Goal: Transaction & Acquisition: Purchase product/service

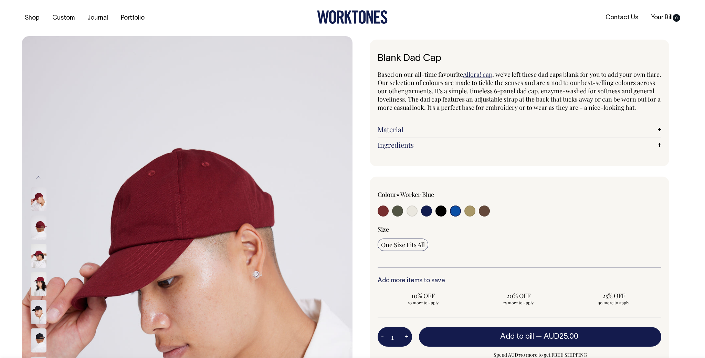
click at [456, 216] on input "radio" at bounding box center [455, 210] width 11 height 11
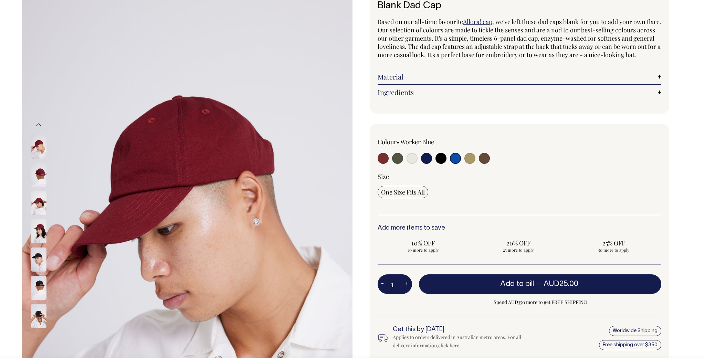
scroll to position [53, 0]
click at [455, 163] on input "radio" at bounding box center [455, 157] width 11 height 11
click at [455, 137] on div "Colour • Worker Blue" at bounding box center [519, 244] width 299 height 240
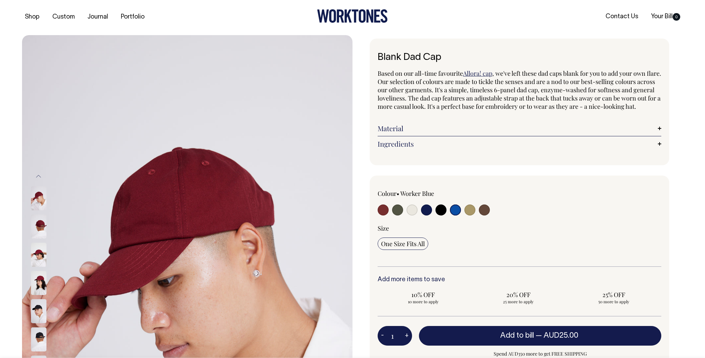
scroll to position [0, 0]
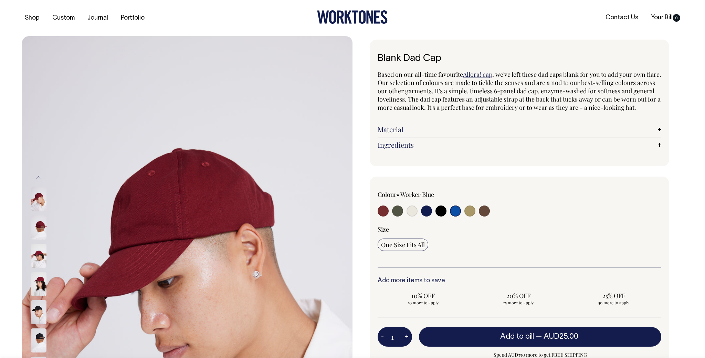
click at [441, 214] on input "radio" at bounding box center [440, 210] width 11 height 11
radio input "true"
select select "Black"
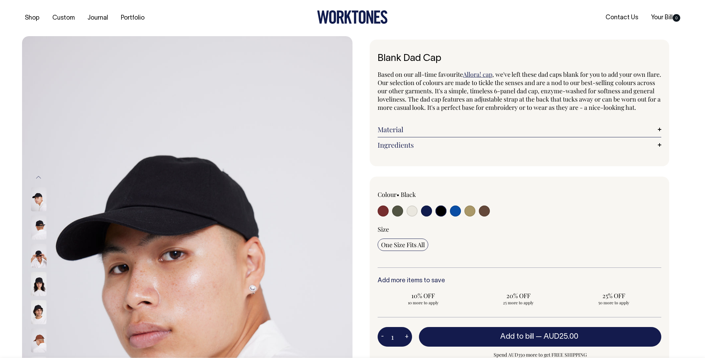
click at [457, 216] on input "radio" at bounding box center [455, 210] width 11 height 11
radio input "true"
select select "Worker Blue"
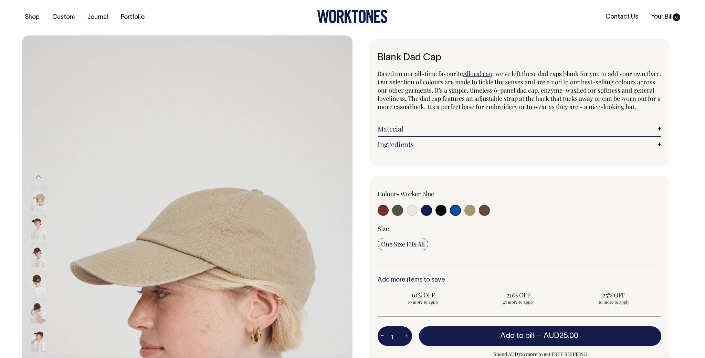
click at [455, 213] on input "radio" at bounding box center [455, 210] width 11 height 11
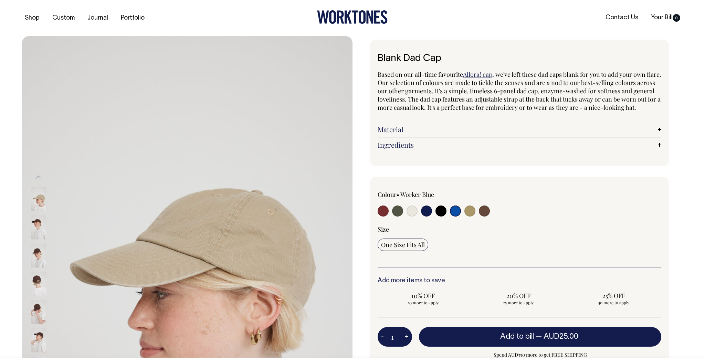
click at [456, 216] on input "radio" at bounding box center [455, 210] width 11 height 11
click at [456, 218] on label at bounding box center [455, 211] width 11 height 13
click at [456, 216] on input "radio" at bounding box center [455, 210] width 11 height 11
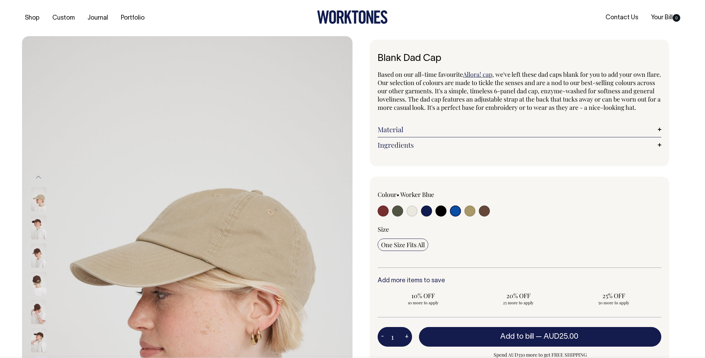
click at [456, 216] on input "radio" at bounding box center [455, 210] width 11 height 11
click at [440, 216] on input "radio" at bounding box center [440, 210] width 11 height 11
radio input "true"
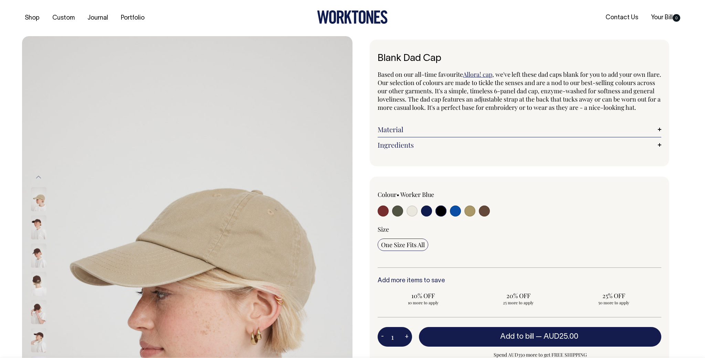
select select "Black"
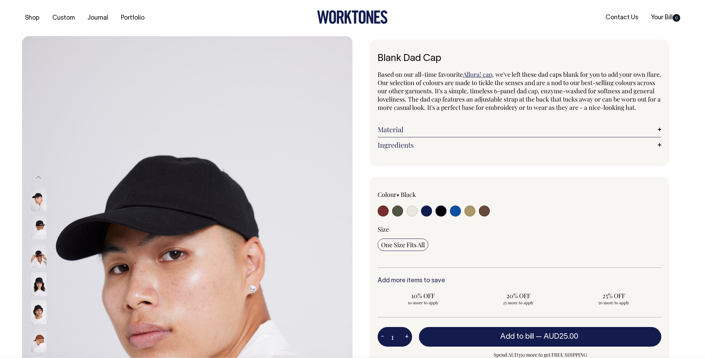
click at [453, 216] on input "radio" at bounding box center [455, 210] width 11 height 11
radio input "true"
select select "Worker Blue"
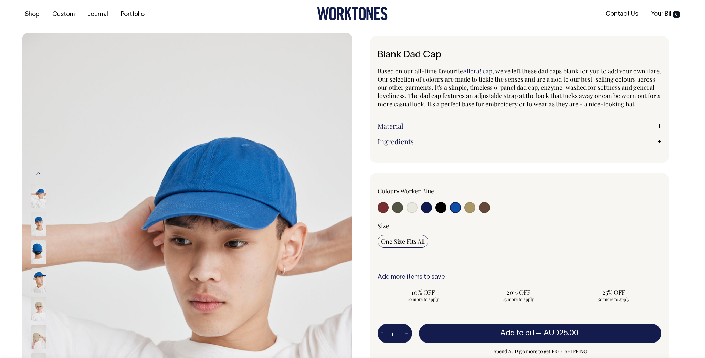
scroll to position [4, 0]
